Goal: Transaction & Acquisition: Book appointment/travel/reservation

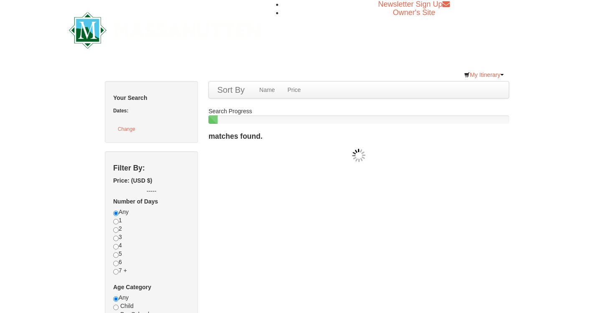
checkbox input "true"
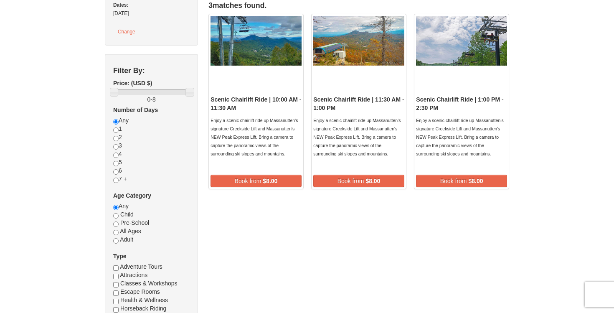
scroll to position [74, 0]
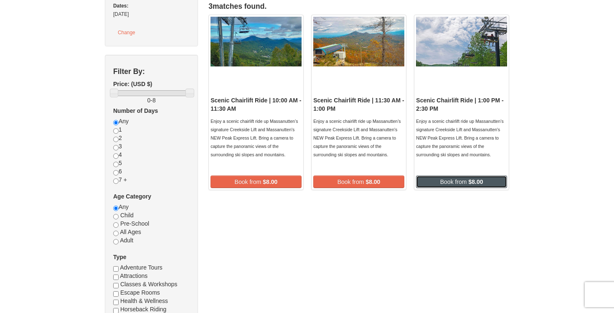
click at [457, 185] on span "Book from" at bounding box center [453, 181] width 27 height 7
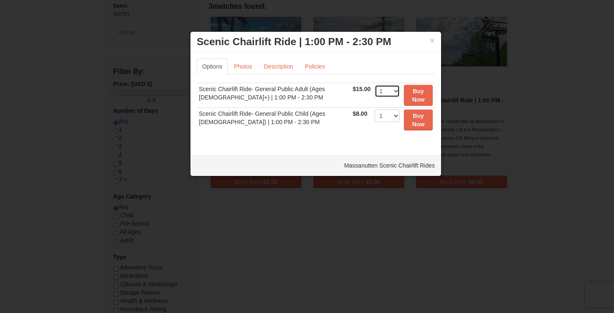
click at [392, 91] on select "1 2 3 4 5 6 7 8 9 10 11 12 13 14 15 16 17 18 19 20 21 22" at bounding box center [386, 91] width 25 height 13
select select "2"
click at [374, 85] on select "1 2 3 4 5 6 7 8 9 10 11 12 13 14 15 16 17 18 19 20 21 22" at bounding box center [386, 91] width 25 height 13
click at [394, 116] on select "1 2 3 4 5 6 7 8 9 10 11 12 13 14 15 16 17 18 19 20 21 22" at bounding box center [386, 115] width 25 height 13
select select "2"
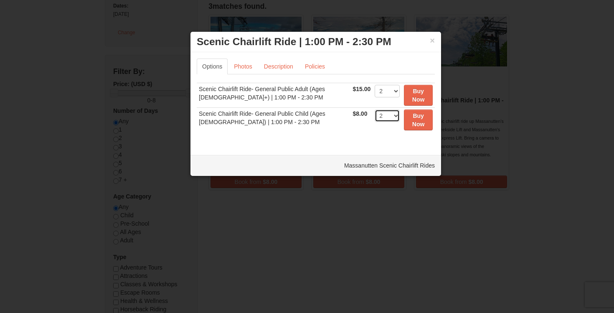
click at [374, 109] on select "1 2 3 4 5 6 7 8 9 10 11 12 13 14 15 16 17 18 19 20 21 22" at bounding box center [386, 115] width 25 height 13
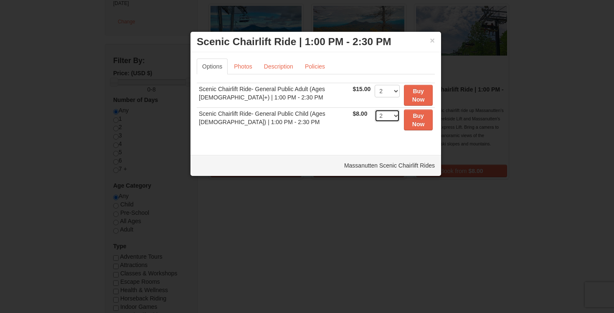
scroll to position [81, 0]
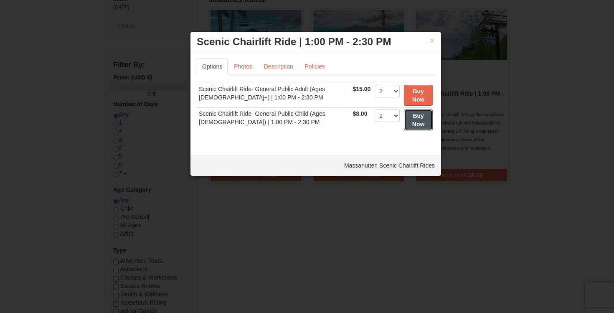
click at [414, 118] on strong "Buy Now" at bounding box center [418, 119] width 13 height 15
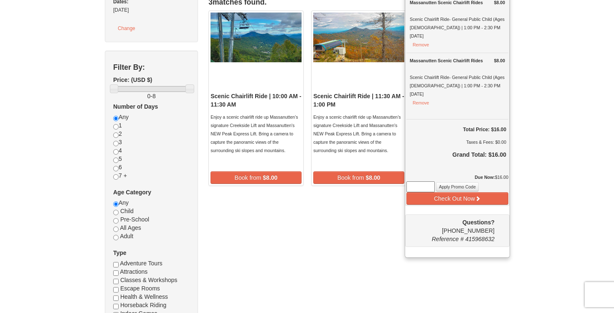
scroll to position [77, 0]
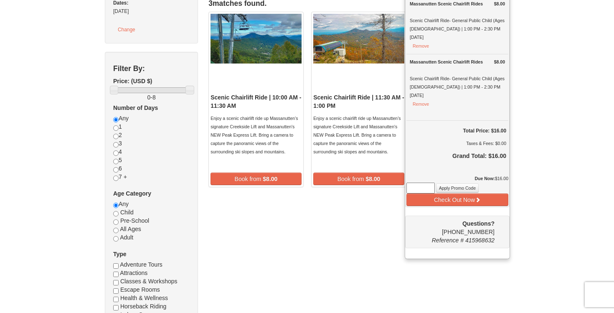
click at [560, 91] on div "× Dates List Filter My Itinerary (2) Check Out Now Scenic Lift Ride $8.00 Massa…" at bounding box center [307, 160] width 614 height 416
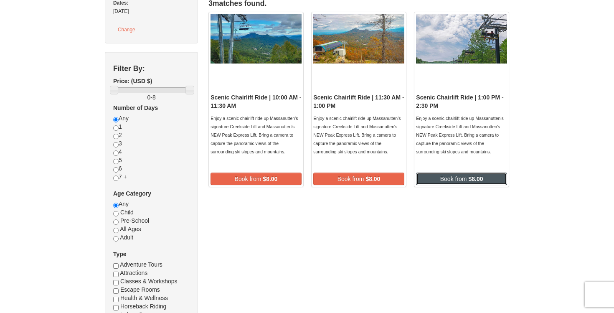
click at [449, 182] on span "Book from" at bounding box center [453, 178] width 27 height 7
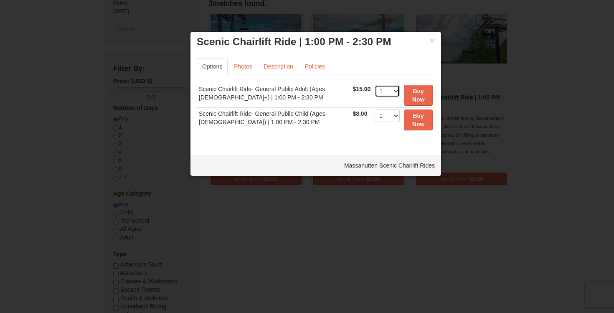
click at [392, 89] on select "1 2 3 4 5 6 7 8 9 10 11 12 13 14 15 16 17 18 19 20 21 22" at bounding box center [386, 91] width 25 height 13
select select "2"
click at [374, 85] on select "1 2 3 4 5 6 7 8 9 10 11 12 13 14 15 16 17 18 19 20 21 22" at bounding box center [386, 91] width 25 height 13
click at [395, 119] on select "1 2 3 4 5 6 7 8 9 10 11 12 13 14 15 16 17 18 19 20 21 22" at bounding box center [386, 115] width 25 height 13
click at [388, 115] on select "1 2 3 4 5 6 7 8 9 10 11 12 13 14 15 16 17 18 19 20 21 22" at bounding box center [386, 115] width 25 height 13
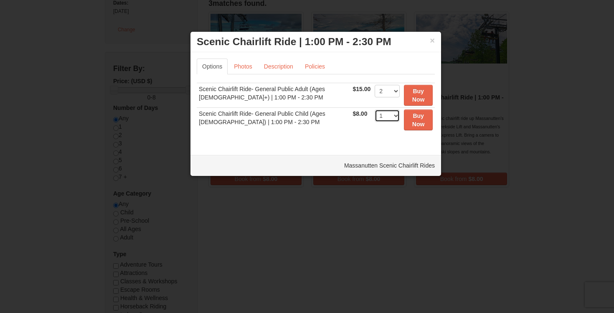
click at [374, 109] on select "1 2 3 4 5 6 7 8 9 10 11 12 13 14 15 16 17 18 19 20 21 22" at bounding box center [386, 115] width 25 height 13
click at [418, 95] on button "Buy Now" at bounding box center [418, 95] width 29 height 21
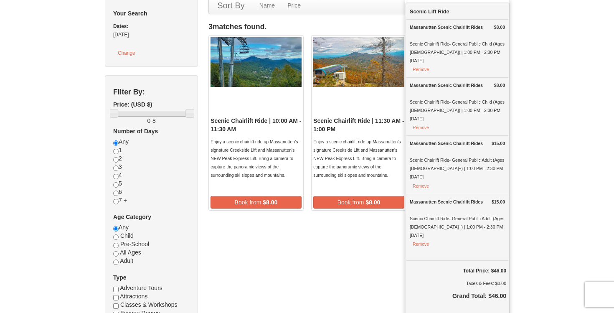
scroll to position [0, 0]
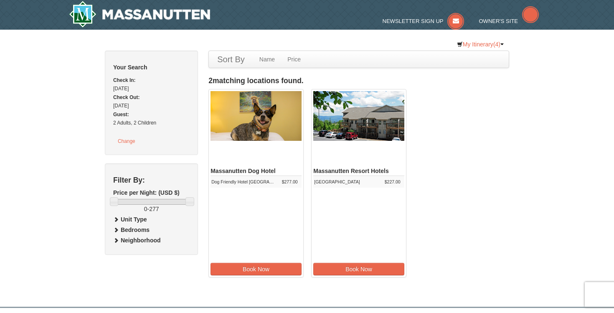
click at [355, 186] on div "Hotel Queen Room" at bounding box center [345, 181] width 63 height 8
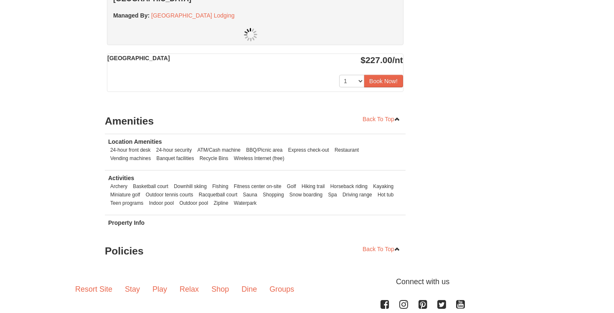
scroll to position [338, 0]
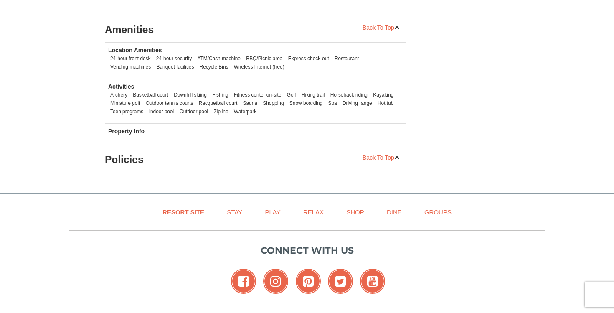
select select "9"
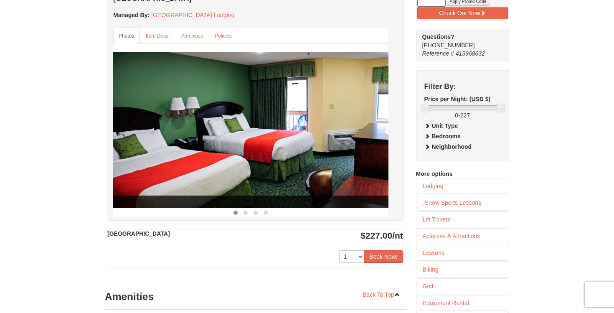
scroll to position [445, 0]
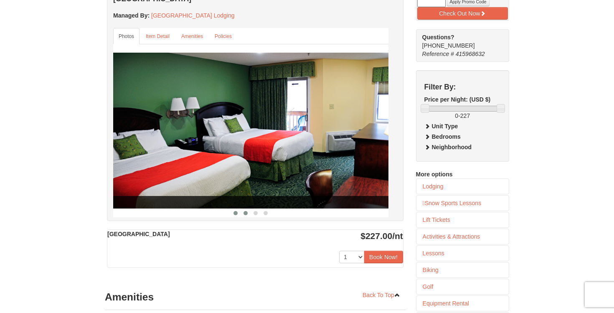
click at [243, 215] on span at bounding box center [245, 213] width 4 height 4
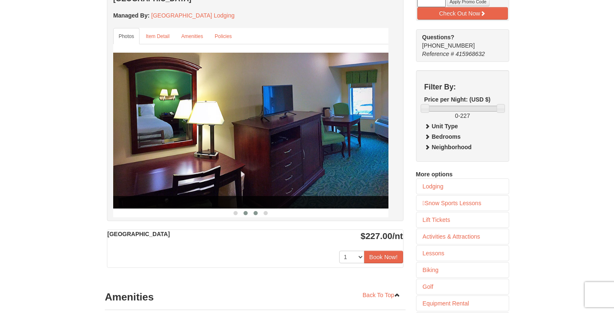
click at [253, 215] on span at bounding box center [255, 213] width 4 height 4
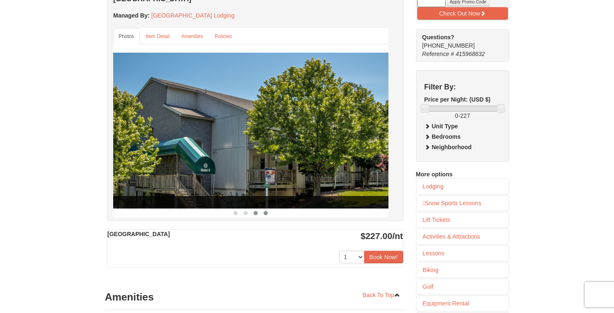
click at [260, 217] on button at bounding box center [265, 213] width 10 height 8
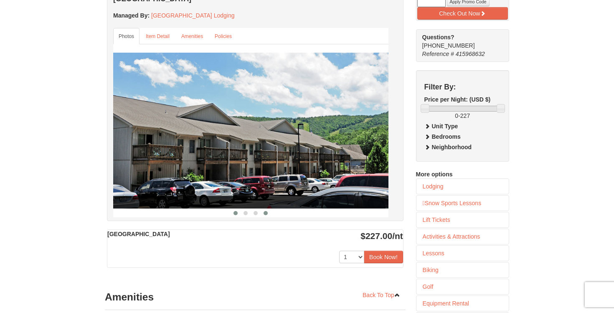
click at [230, 217] on button at bounding box center [235, 213] width 10 height 8
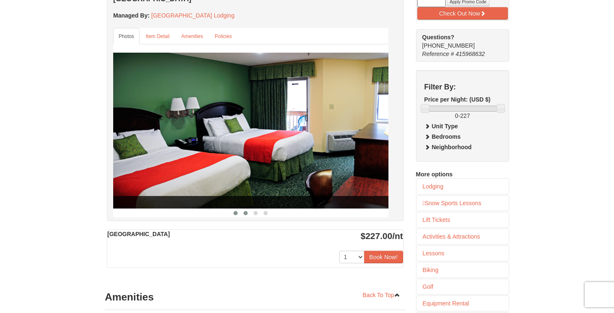
click at [240, 217] on button at bounding box center [245, 213] width 10 height 8
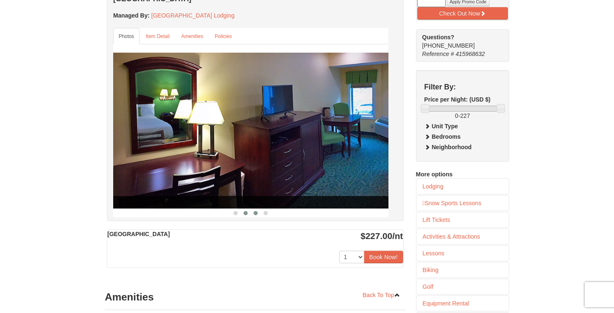
click at [253, 215] on span at bounding box center [255, 213] width 4 height 4
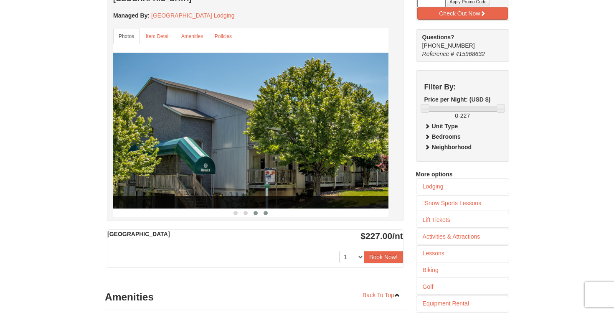
click at [260, 217] on button at bounding box center [265, 213] width 10 height 8
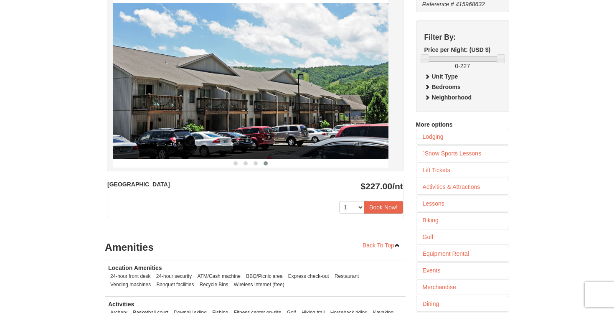
scroll to position [493, 0]
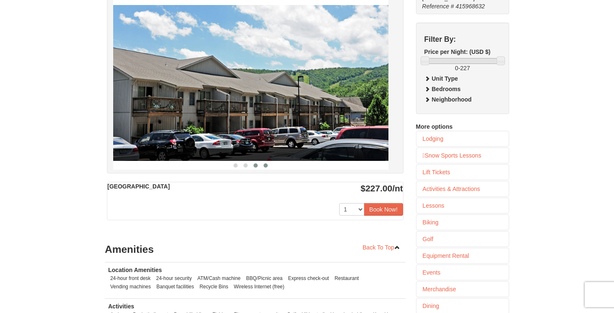
click at [251, 169] on button at bounding box center [255, 165] width 10 height 8
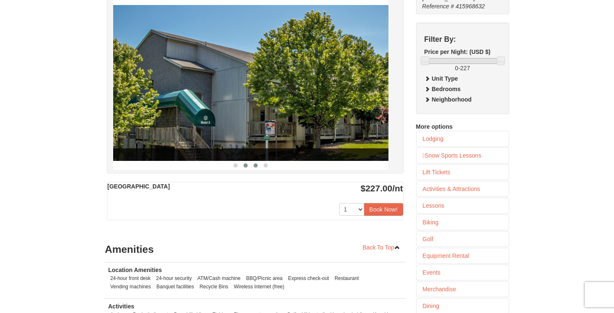
click at [243, 167] on span at bounding box center [245, 165] width 4 height 4
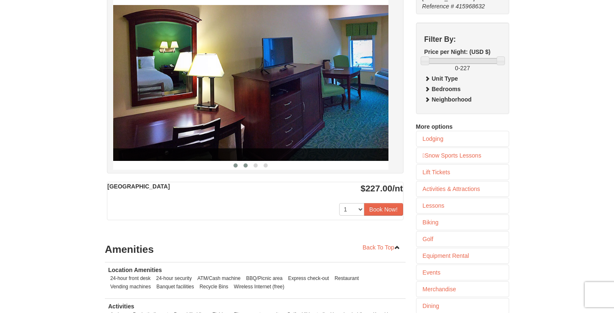
click at [231, 169] on button at bounding box center [235, 165] width 10 height 8
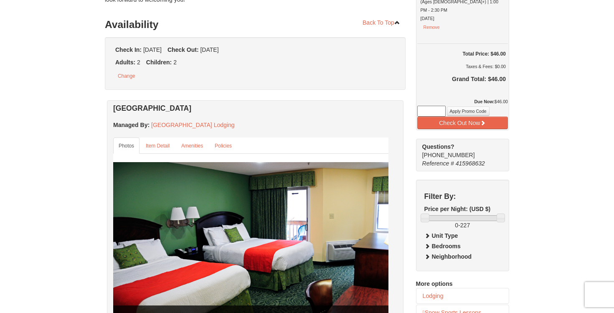
scroll to position [335, 0]
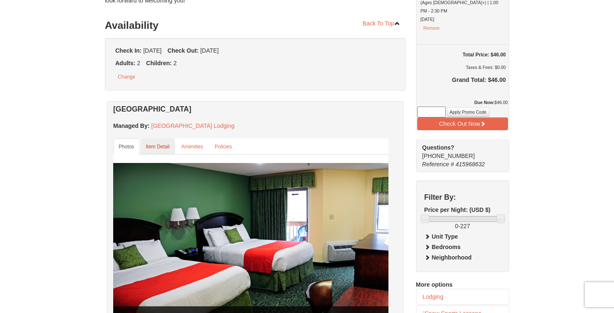
click at [146, 149] on small "Item Detail" at bounding box center [158, 147] width 24 height 6
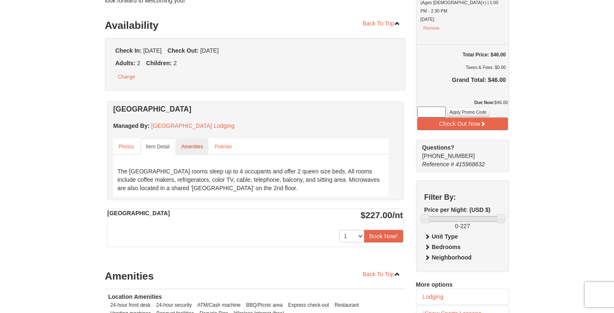
click at [181, 149] on small "Amenities" at bounding box center [192, 147] width 22 height 6
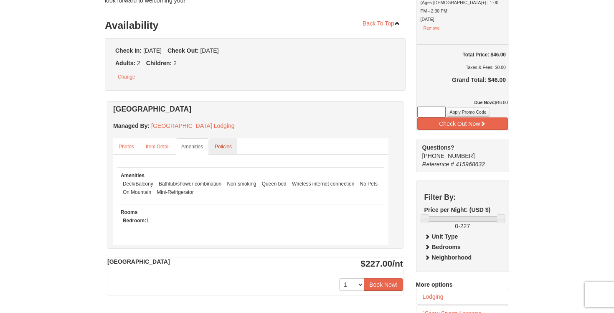
click at [215, 149] on small "Policies" at bounding box center [223, 147] width 17 height 6
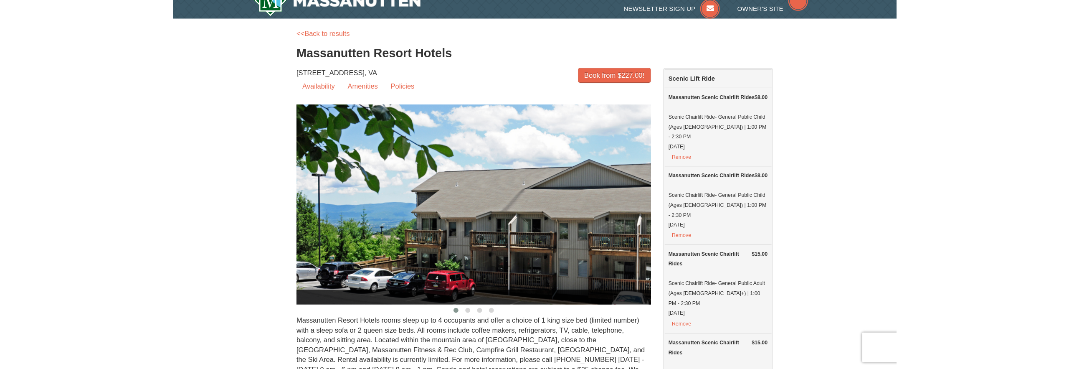
scroll to position [28, 0]
